Goal: Information Seeking & Learning: Understand process/instructions

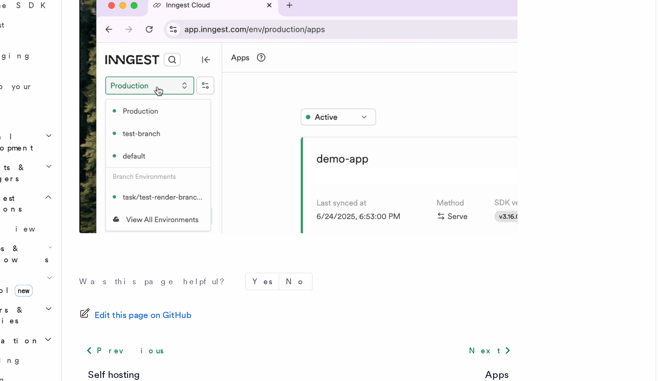
scroll to position [1784, 0]
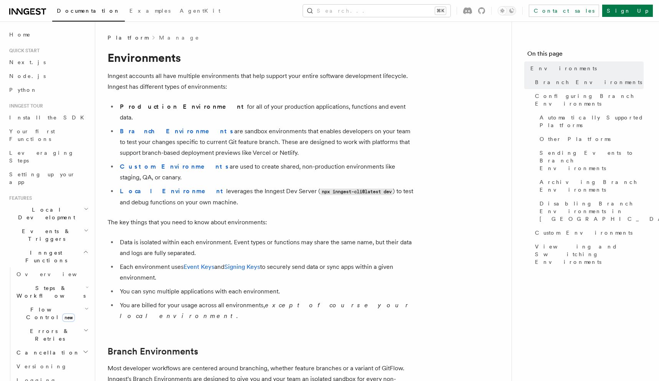
click at [238, 237] on li "Data is isolated within each environment. Event types or functions may share th…" at bounding box center [266, 248] width 297 height 22
click at [156, 163] on strong "Custom Environments" at bounding box center [175, 166] width 110 height 7
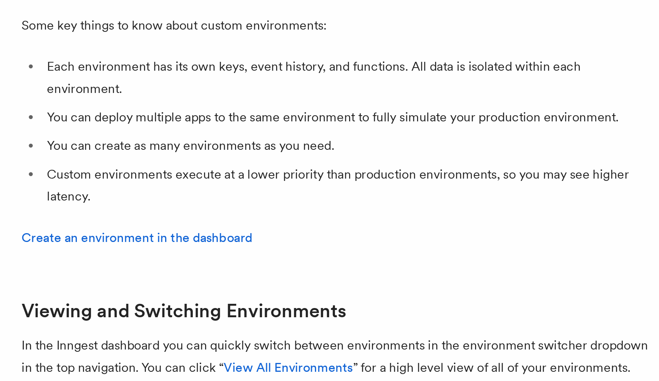
scroll to position [1495, 0]
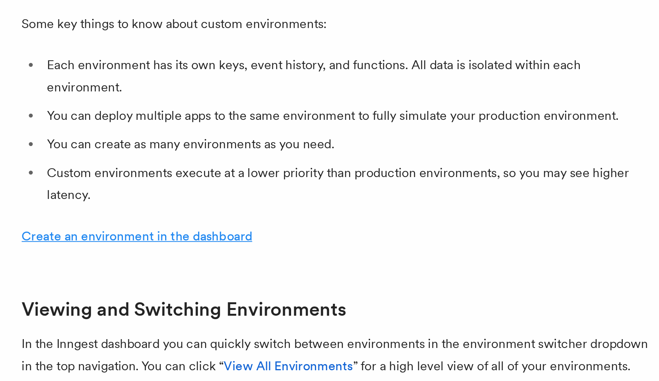
click at [167, 307] on link "Create an environment in the dashboard" at bounding box center [164, 310] width 112 height 7
